Goal: Information Seeking & Learning: Learn about a topic

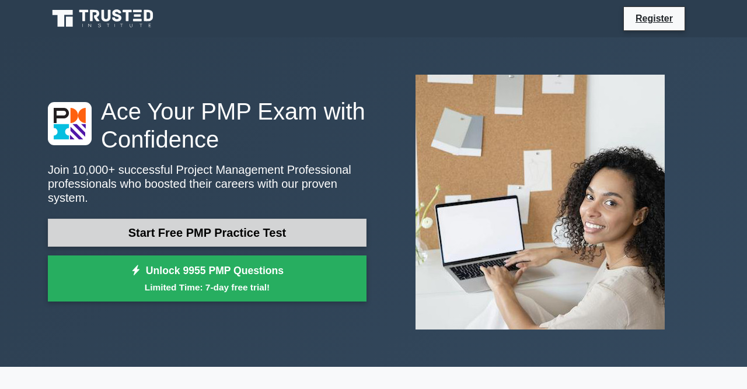
click at [180, 223] on link "Start Free PMP Practice Test" at bounding box center [207, 233] width 318 height 28
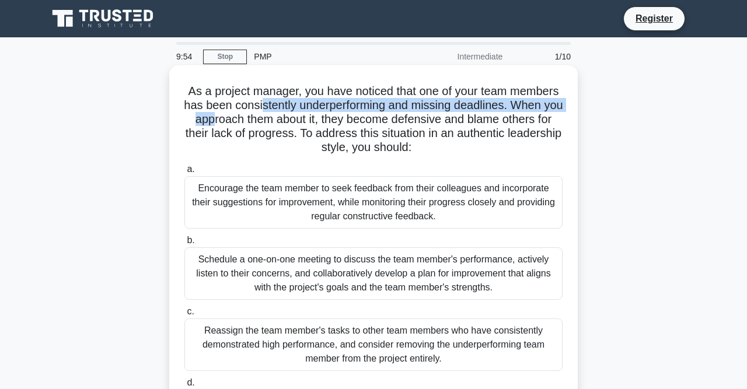
drag, startPoint x: 311, startPoint y: 101, endPoint x: 215, endPoint y: 114, distance: 96.4
click at [215, 114] on h5 "As a project manager, you have noticed that one of your team members has been c…" at bounding box center [373, 119] width 380 height 71
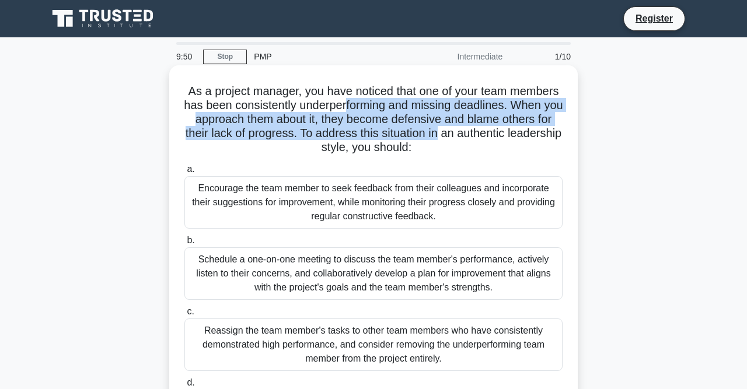
drag, startPoint x: 419, startPoint y: 120, endPoint x: 438, endPoint y: 131, distance: 21.7
click at [438, 131] on h5 "As a project manager, you have noticed that one of your team members has been c…" at bounding box center [373, 119] width 380 height 71
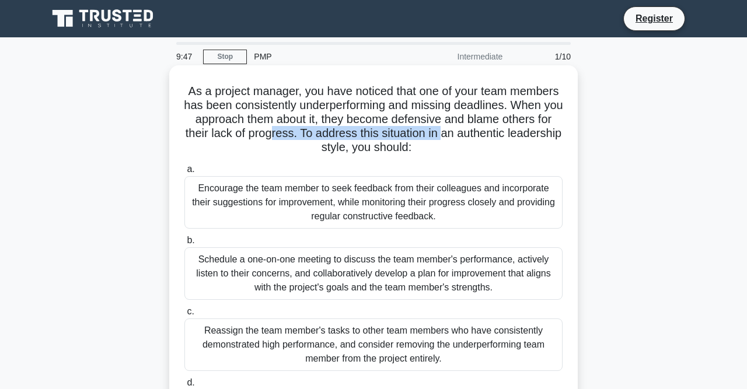
drag, startPoint x: 272, startPoint y: 131, endPoint x: 434, endPoint y: 138, distance: 161.7
click at [438, 138] on h5 "As a project manager, you have noticed that one of your team members has been c…" at bounding box center [373, 119] width 380 height 71
click at [434, 138] on h5 "As a project manager, you have noticed that one of your team members has been c…" at bounding box center [373, 119] width 380 height 71
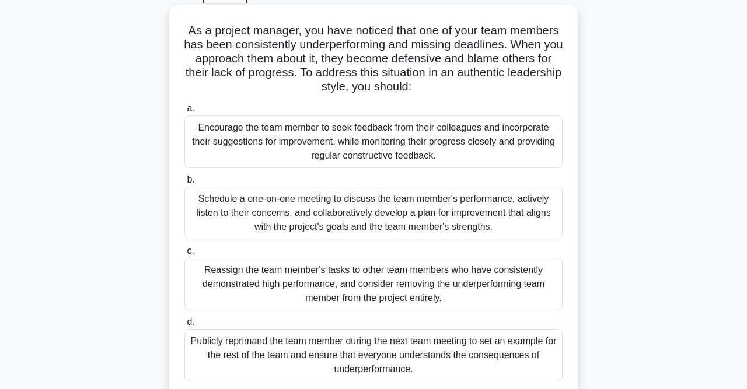
click at [226, 199] on div "Schedule a one-on-one meeting to discuss the team member's performance, activel…" at bounding box center [373, 213] width 378 height 52
click at [184, 184] on input "b. Schedule a one-on-one meeting to discuss the team member's performance, acti…" at bounding box center [184, 180] width 0 height 8
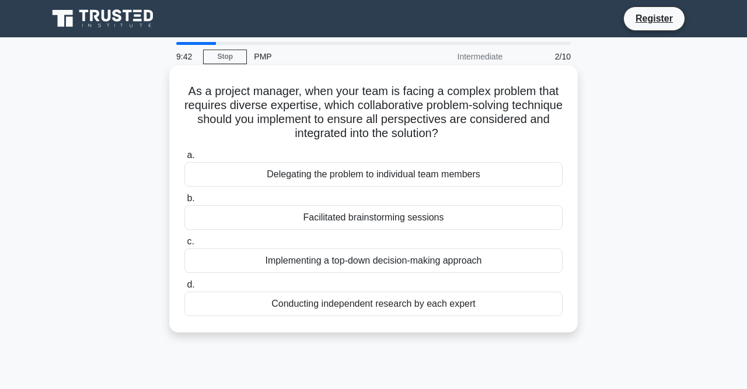
click at [258, 174] on div "Delegating the problem to individual team members" at bounding box center [373, 174] width 378 height 24
click at [184, 159] on input "a. Delegating the problem to individual team members" at bounding box center [184, 156] width 0 height 8
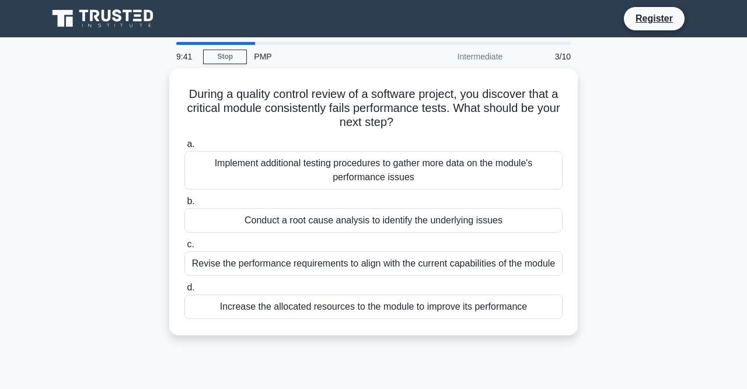
click at [258, 174] on div "Implement additional testing procedures to gather more data on the module's per…" at bounding box center [373, 170] width 378 height 38
click at [184, 148] on input "a. Implement additional testing procedures to gather more data on the module's …" at bounding box center [184, 145] width 0 height 8
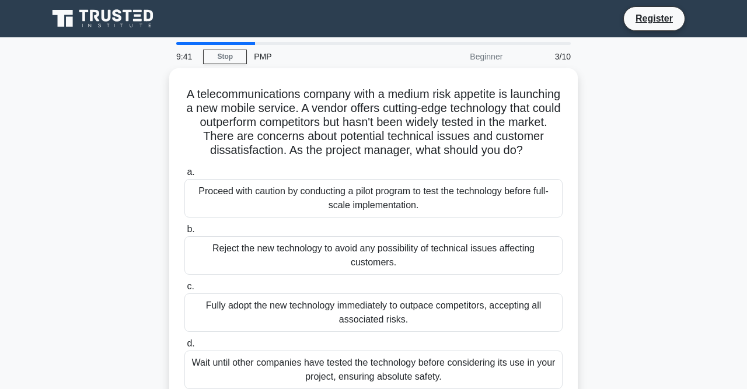
click at [258, 174] on label "a. Proceed with caution by conducting a pilot program to test the technology be…" at bounding box center [373, 191] width 378 height 52
click at [184, 174] on input "a. Proceed with caution by conducting a pilot program to test the technology be…" at bounding box center [184, 173] width 0 height 8
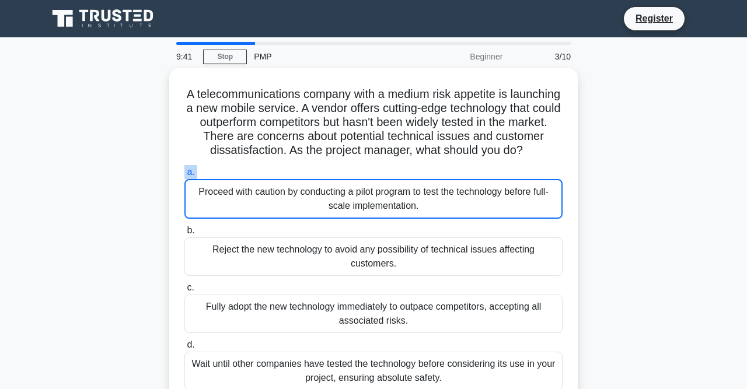
click at [258, 174] on label "a. Proceed with caution by conducting a pilot program to test the technology be…" at bounding box center [373, 192] width 378 height 54
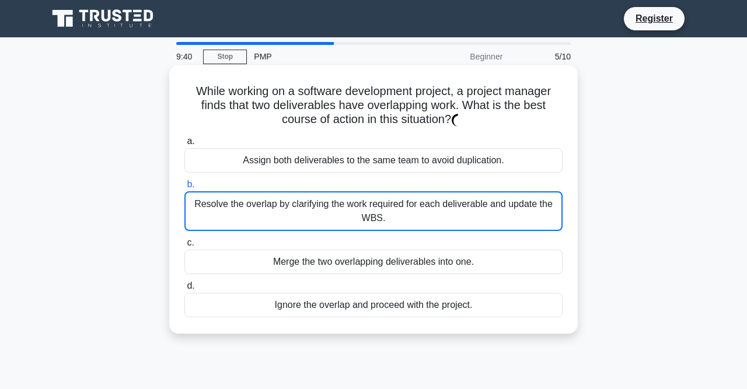
click at [268, 243] on label "c. Merge the two overlapping deliverables into one." at bounding box center [373, 255] width 378 height 38
click at [184, 243] on input "c. Merge the two overlapping deliverables into one." at bounding box center [184, 243] width 0 height 8
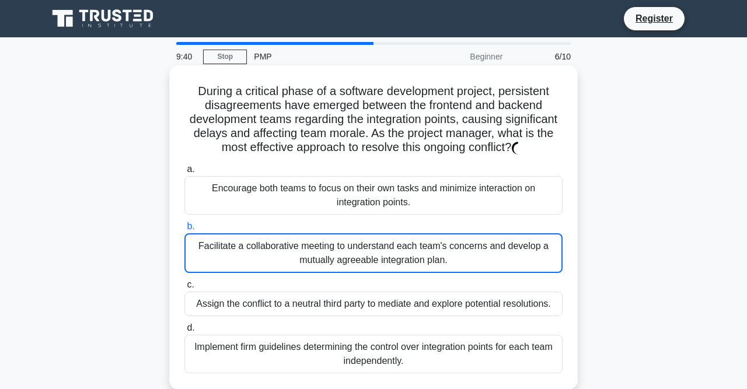
click at [271, 255] on div "Facilitate a collaborative meeting to understand each team's concerns and devel…" at bounding box center [373, 253] width 378 height 40
click at [184, 230] on input "b. Facilitate a collaborative meeting to understand each team's concerns and de…" at bounding box center [184, 227] width 0 height 8
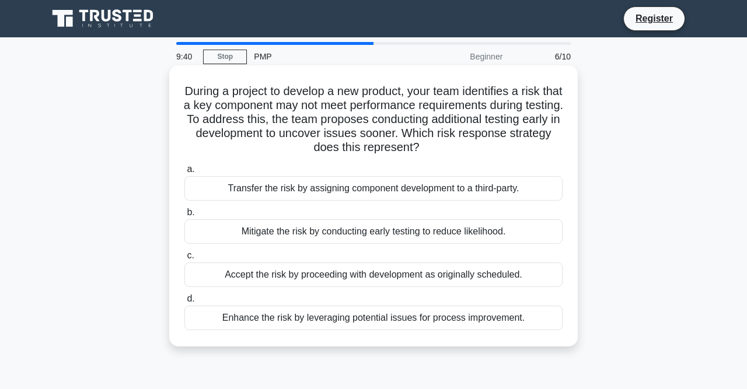
click at [275, 251] on label "c. Accept the risk by proceeding with development as originally scheduled." at bounding box center [373, 267] width 378 height 38
click at [184, 252] on input "c. Accept the risk by proceeding with development as originally scheduled." at bounding box center [184, 256] width 0 height 8
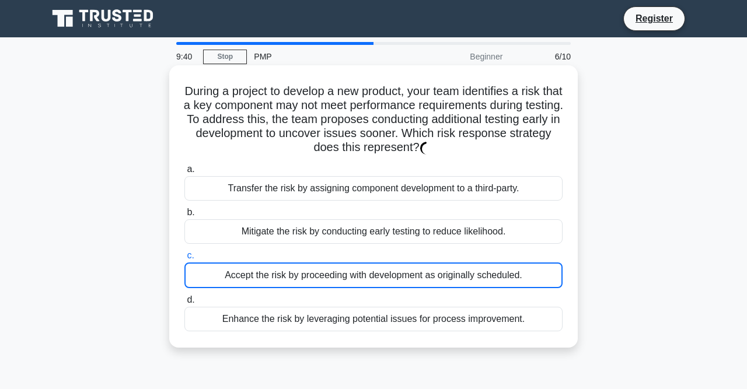
click at [296, 209] on label "b. Mitigate the risk by conducting early testing to reduce likelihood." at bounding box center [373, 224] width 378 height 38
click at [184, 209] on input "b. Mitigate the risk by conducting early testing to reduce likelihood." at bounding box center [184, 213] width 0 height 8
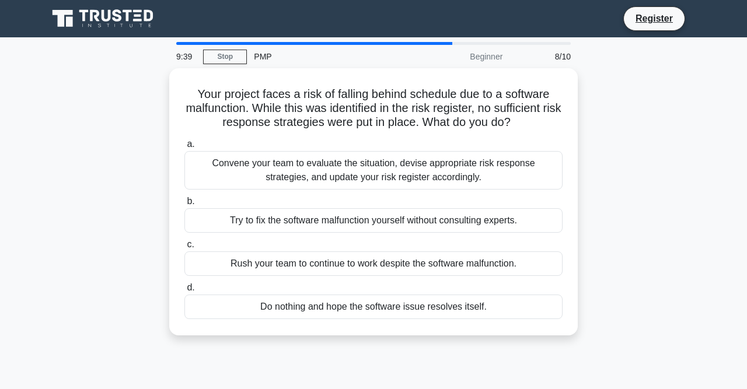
click at [303, 200] on label "b. Try to fix the software malfunction yourself without consulting experts." at bounding box center [373, 213] width 378 height 38
click at [184, 200] on input "b. Try to fix the software malfunction yourself without consulting experts." at bounding box center [184, 202] width 0 height 8
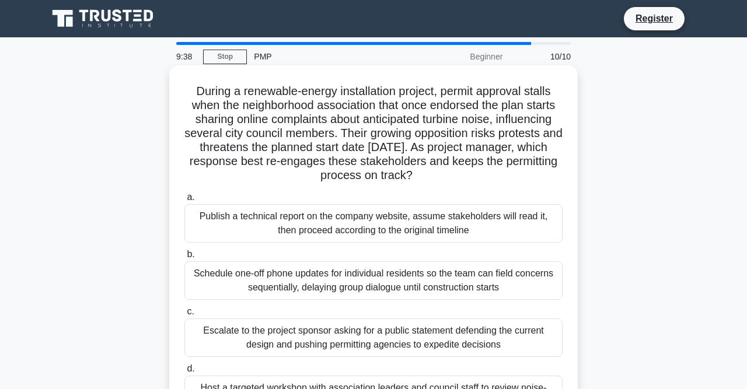
click at [307, 205] on label "a. Publish a technical report on the company website, assume stakeholders will …" at bounding box center [373, 216] width 378 height 52
click at [184, 201] on input "a. Publish a technical report on the company website, assume stakeholders will …" at bounding box center [184, 198] width 0 height 8
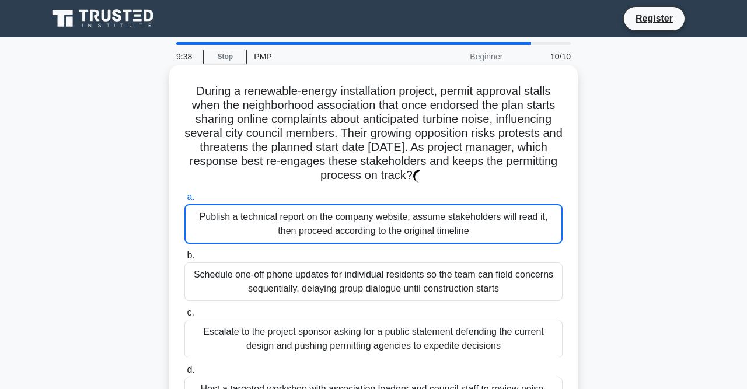
click at [317, 239] on div "Publish a technical report on the company website, assume stakeholders will rea…" at bounding box center [373, 224] width 378 height 40
click at [184, 201] on input "a. Publish a technical report on the company website, assume stakeholders will …" at bounding box center [184, 198] width 0 height 8
